Goal: Check status: Check status

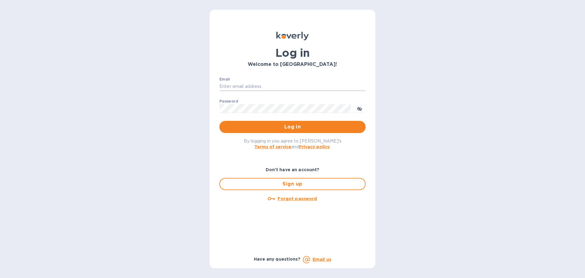
click at [246, 85] on input "Email" at bounding box center [292, 86] width 146 height 9
type input "kelly.christensen@shipspry.com"
drag, startPoint x: 314, startPoint y: 122, endPoint x: 308, endPoint y: 130, distance: 10.2
click at [310, 129] on button "Log in" at bounding box center [292, 127] width 146 height 12
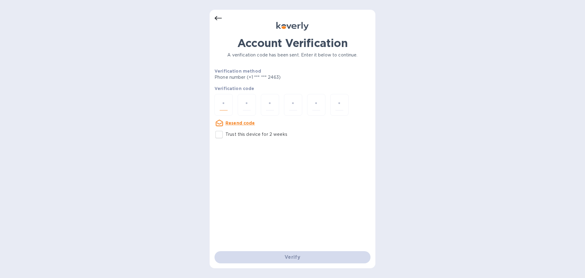
click at [224, 105] on input "number" at bounding box center [224, 104] width 8 height 11
type input "9"
type input "6"
type input "0"
type input "3"
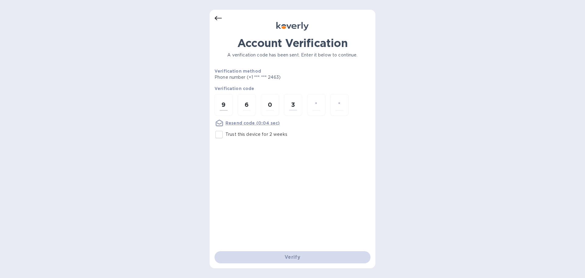
type input "4"
type input "9"
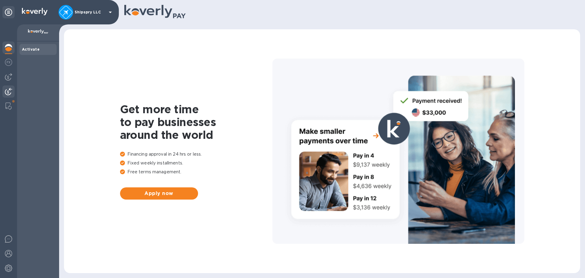
click at [9, 93] on img at bounding box center [8, 91] width 7 height 7
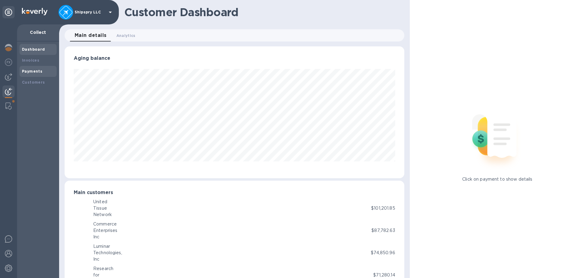
scroll to position [304670, 304464]
click at [31, 72] on b "Payments" at bounding box center [32, 71] width 20 height 5
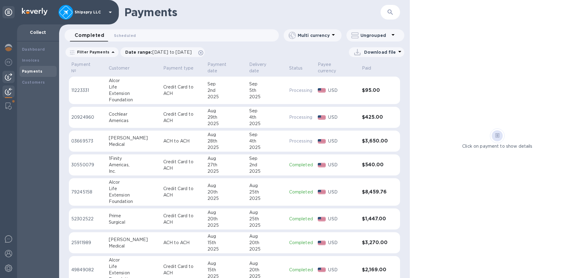
click at [12, 74] on div at bounding box center [8, 77] width 12 height 12
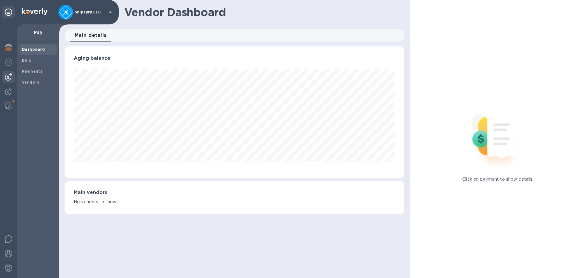
scroll to position [132, 340]
click at [24, 61] on b "Bills" at bounding box center [26, 60] width 9 height 5
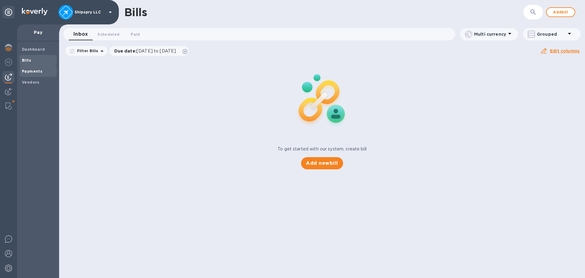
click at [28, 69] on b "Payments" at bounding box center [32, 71] width 20 height 5
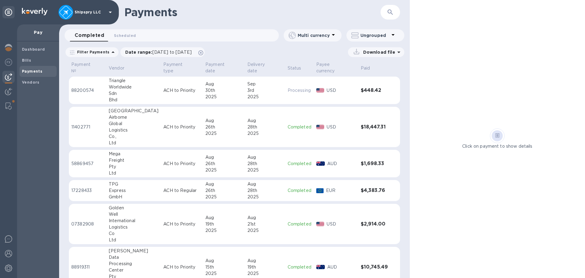
click at [167, 160] on p "ACH to Priority" at bounding box center [181, 163] width 37 height 6
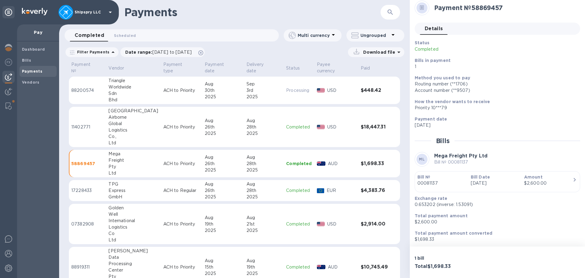
scroll to position [5, 0]
